Goal: Information Seeking & Learning: Learn about a topic

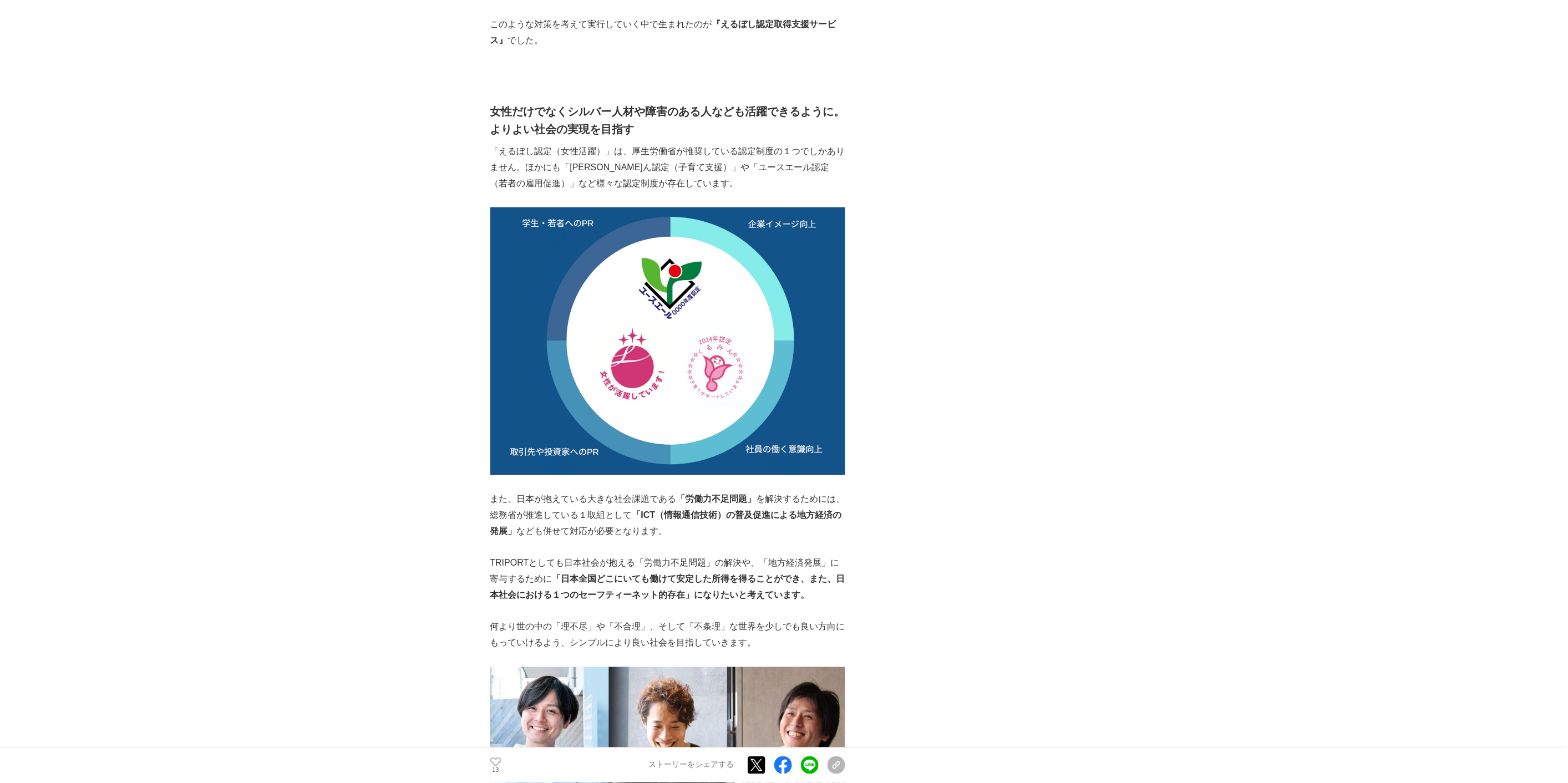
scroll to position [6382, 0]
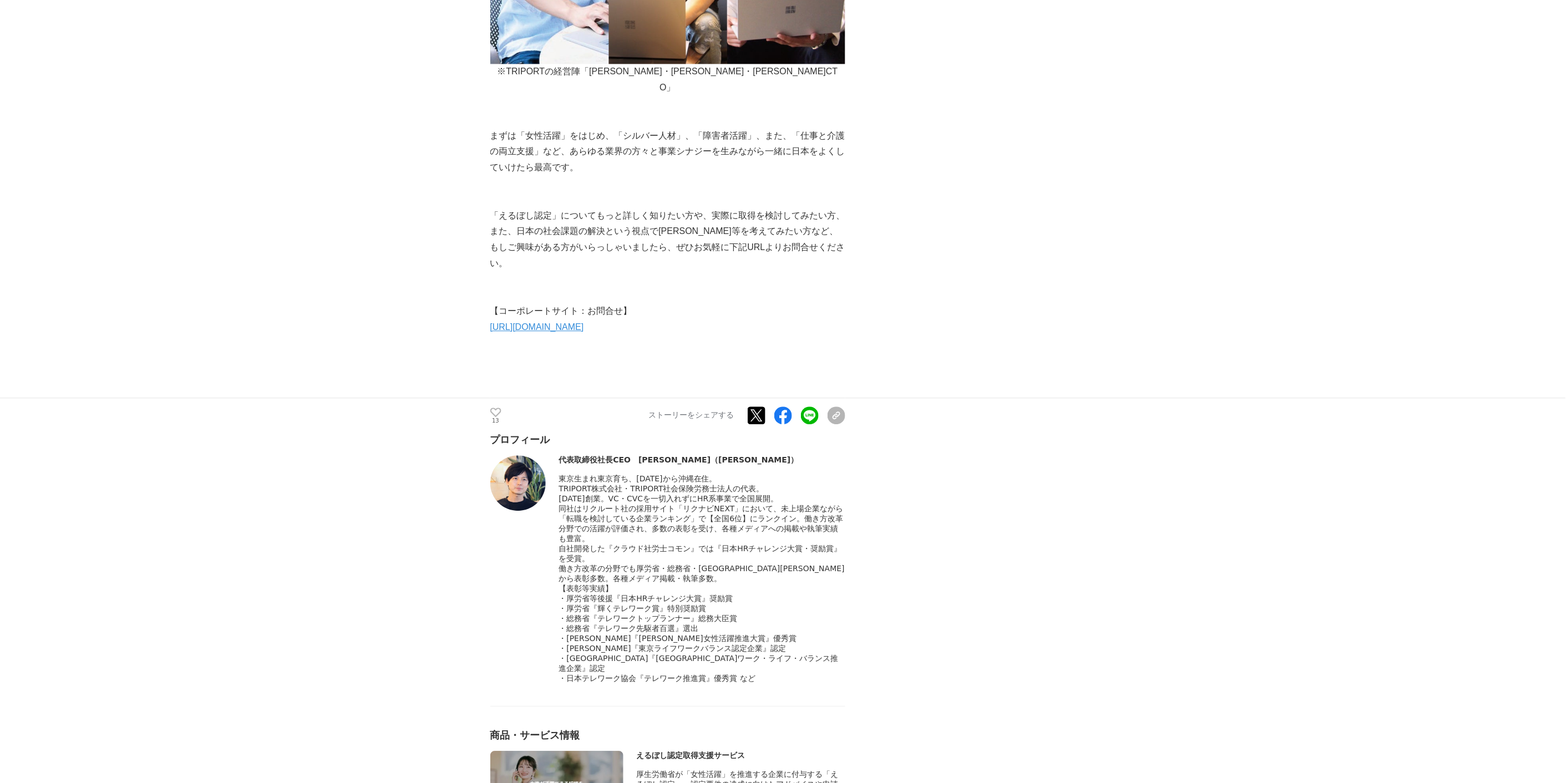
scroll to position [7225, 0]
click at [492, 406] on icon at bounding box center [496, 411] width 11 height 9
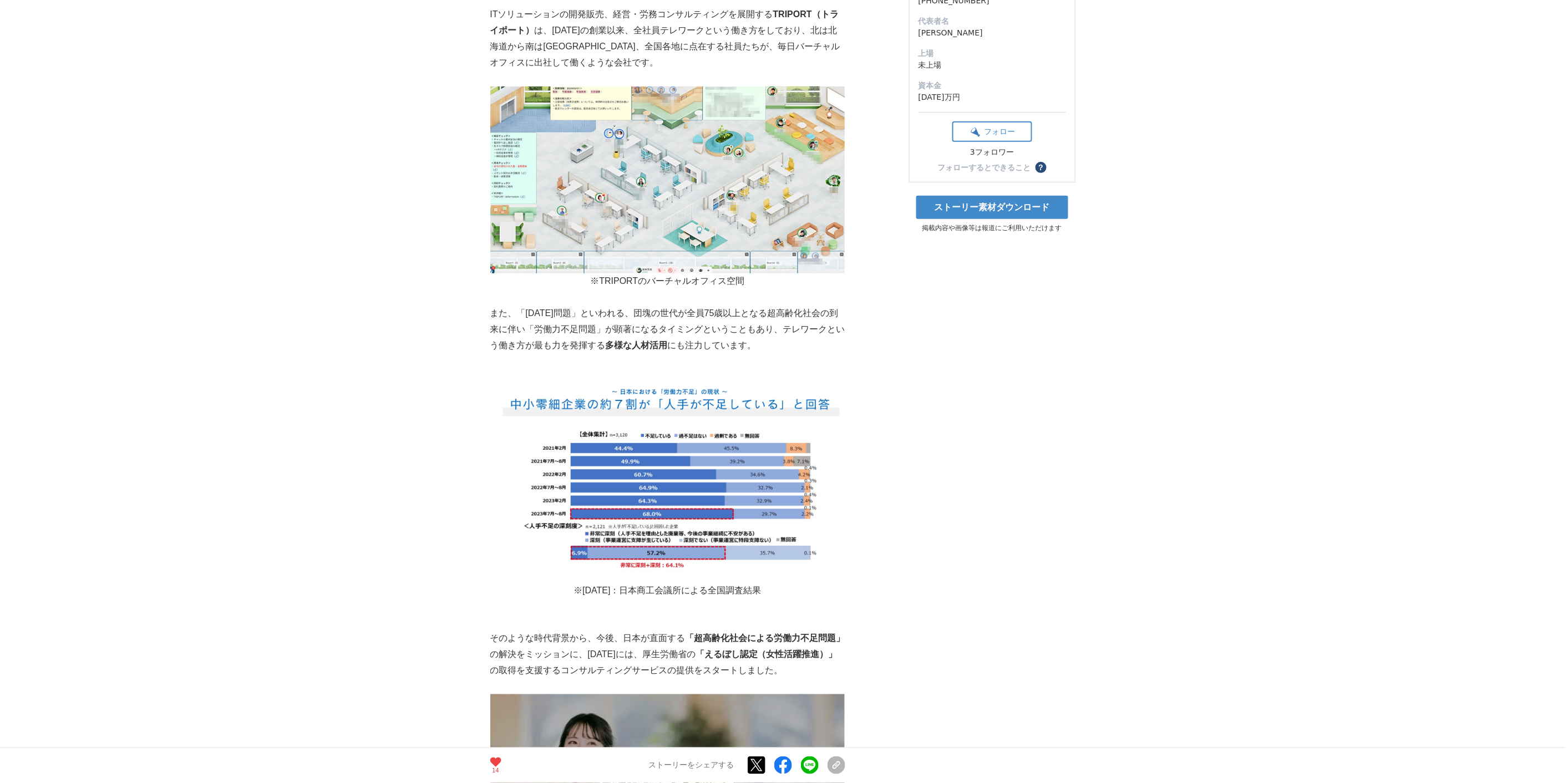
scroll to position [0, 0]
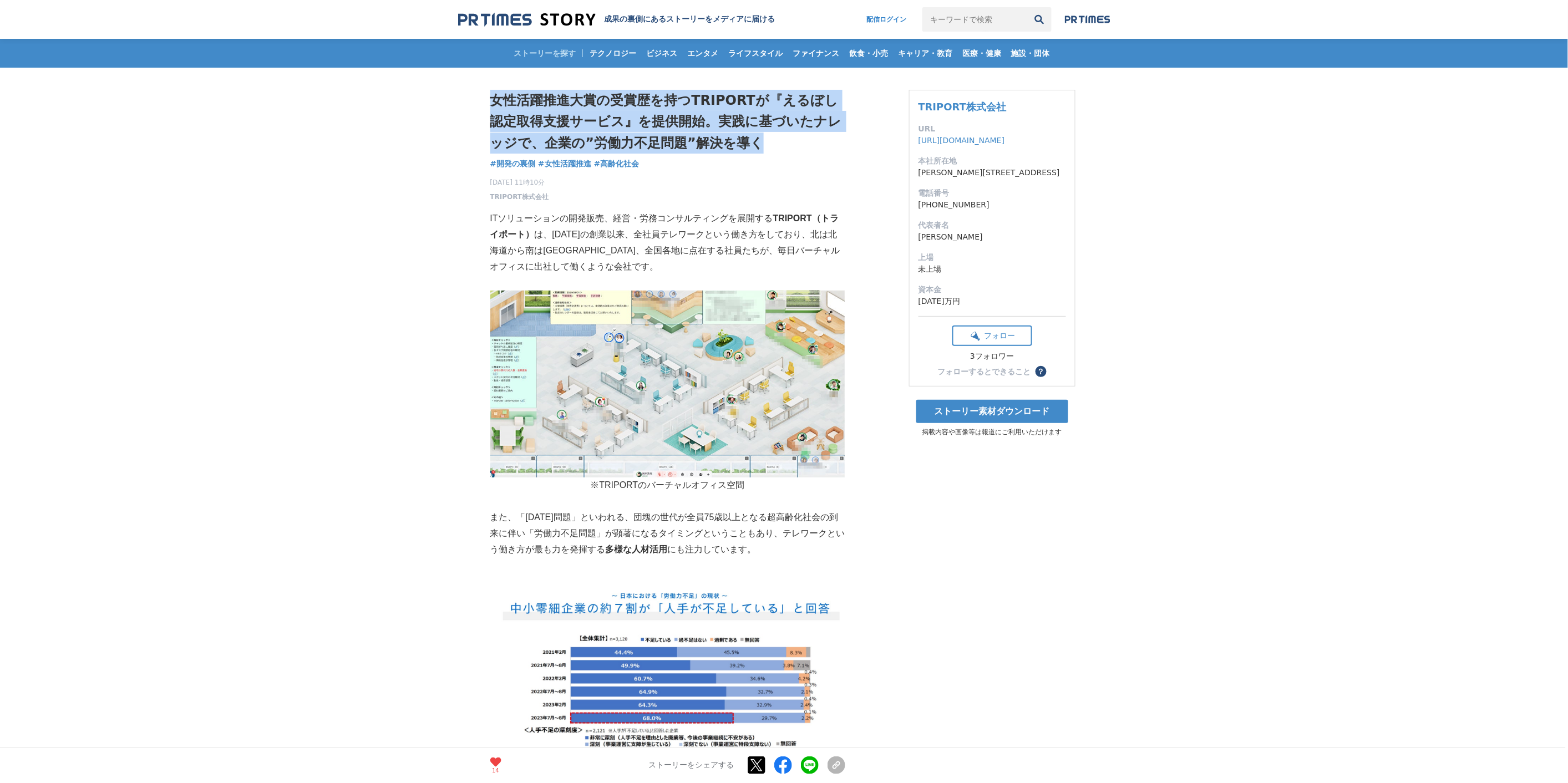
drag, startPoint x: 494, startPoint y: 104, endPoint x: 763, endPoint y: 136, distance: 270.9
click at [763, 136] on h1 "女性活躍推進大賞の受賞歴を持つTRIPORTが『えるぼし認定取得支援サービス』を提供開始。実践に基づいたナレッジで、企業の”労働力不足問題”解決を導く" at bounding box center [668, 122] width 355 height 64
copy h1 "女性活躍推進大賞の受賞歴を持つTRIPORTが『えるぼし認定取得支援サービス』を提供開始。実践に基づいたナレッジで、企業の”労働力不足問題”解決を導く"
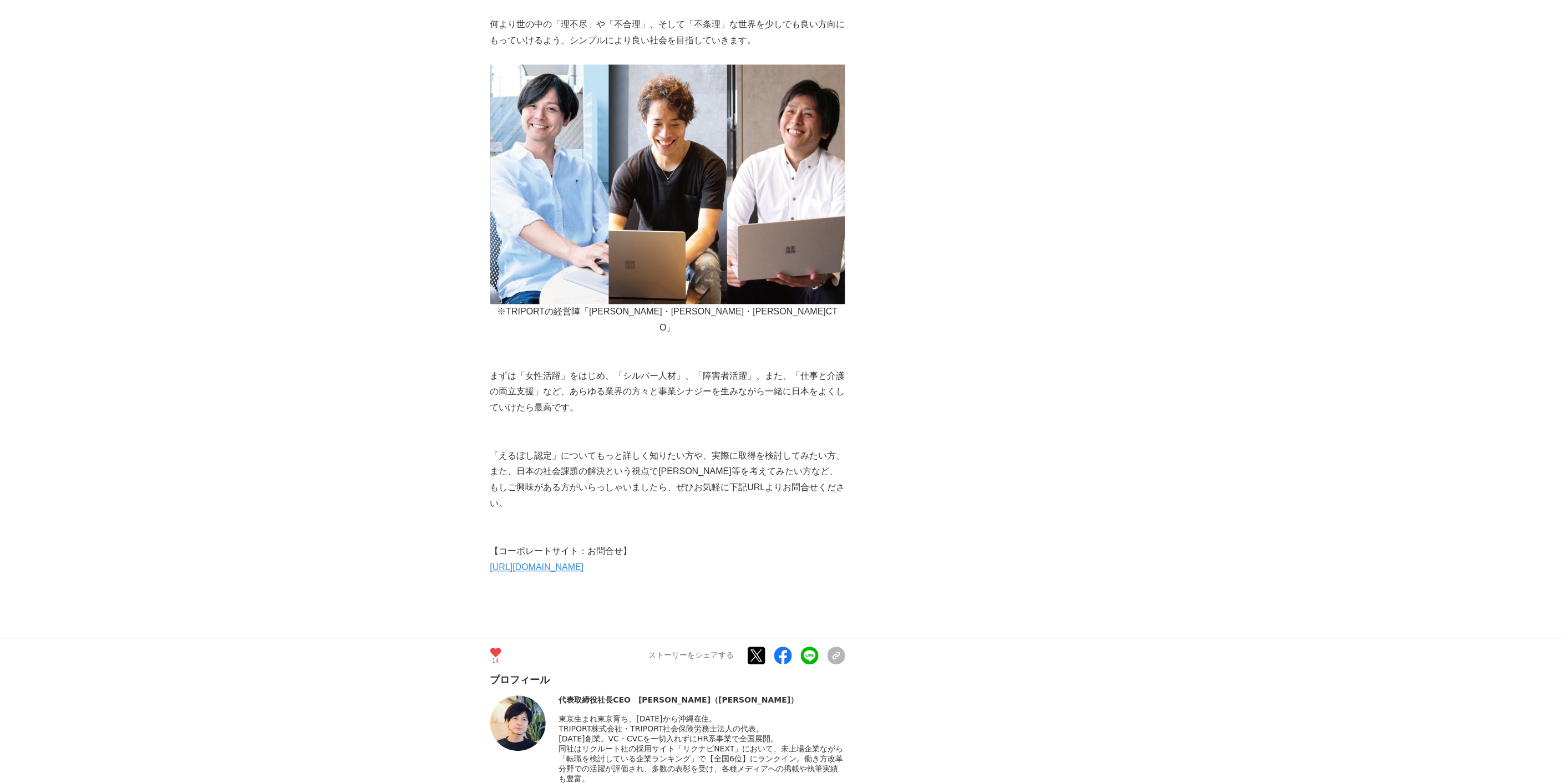
scroll to position [6995, 0]
